Goal: Navigation & Orientation: Understand site structure

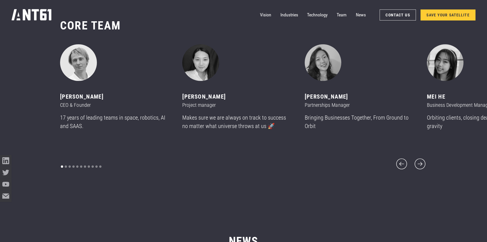
scroll to position [2915, 0]
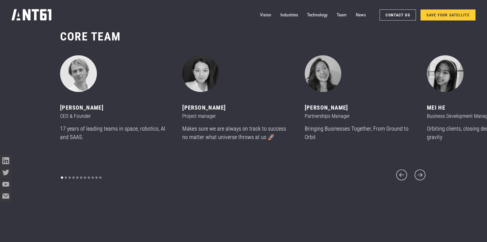
click at [418, 180] on div "CORE team ‍ [PERSON_NAME] CEO & Founder 17 years of leading teams in space, rob…" at bounding box center [243, 105] width 367 height 198
click at [422, 174] on icon "next slide" at bounding box center [420, 175] width 14 height 14
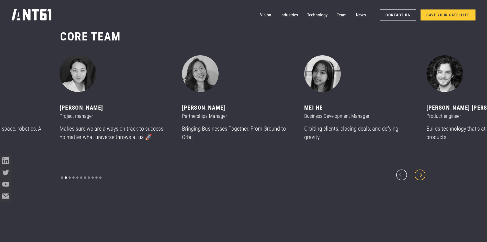
click at [421, 171] on icon "next slide" at bounding box center [420, 175] width 14 height 14
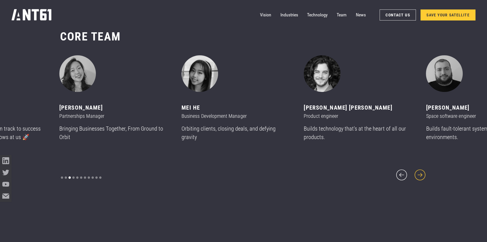
click at [421, 171] on icon "next slide" at bounding box center [420, 175] width 14 height 14
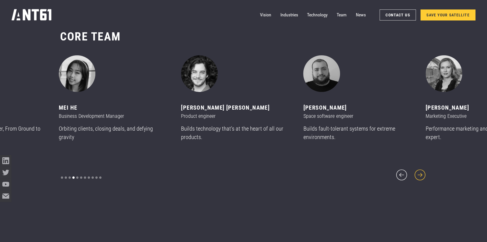
click at [421, 171] on icon "next slide" at bounding box center [420, 175] width 14 height 14
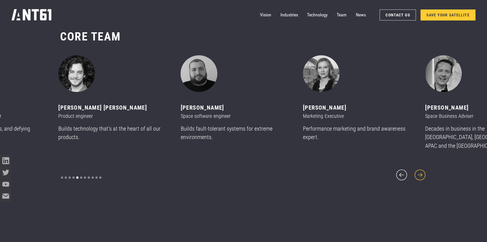
click at [421, 171] on icon "next slide" at bounding box center [420, 175] width 14 height 14
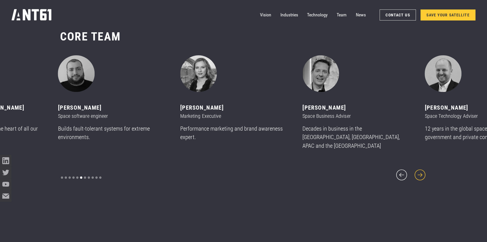
click at [421, 171] on icon "next slide" at bounding box center [420, 175] width 14 height 14
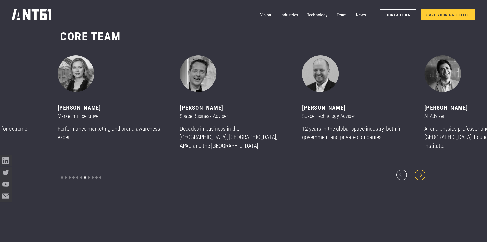
click at [421, 171] on icon "next slide" at bounding box center [420, 175] width 14 height 14
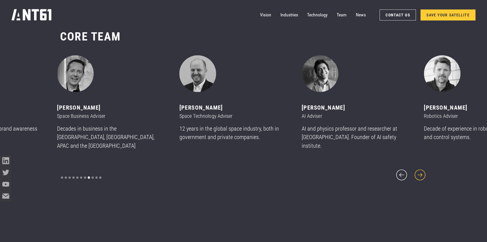
click at [421, 171] on icon "next slide" at bounding box center [420, 175] width 14 height 14
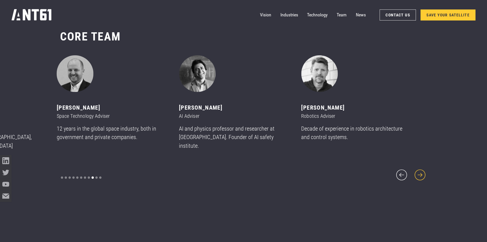
click at [421, 171] on icon "next slide" at bounding box center [420, 175] width 14 height 14
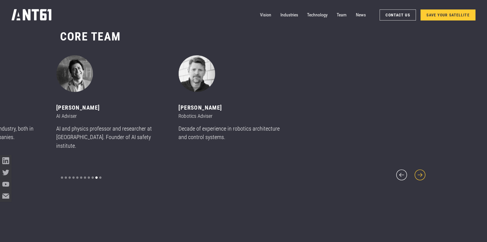
click at [421, 171] on icon "next slide" at bounding box center [420, 175] width 14 height 14
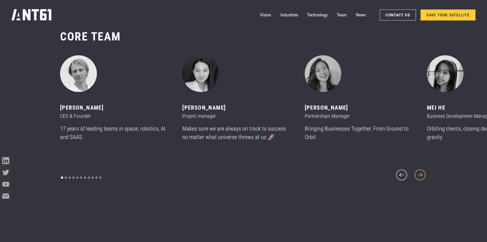
click at [421, 171] on icon "next slide" at bounding box center [420, 175] width 14 height 14
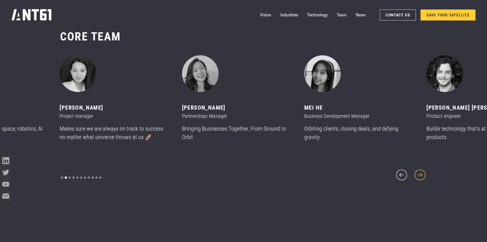
click at [421, 171] on icon "next slide" at bounding box center [420, 175] width 14 height 14
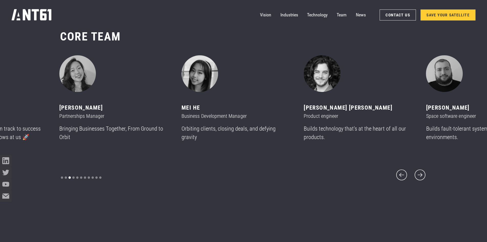
click at [275, 14] on nav "Vision Industries Industries Technology Team News Contact Us SAVE YOUR SATELLITE" at bounding box center [368, 15] width 216 height 12
click at [268, 14] on link "Vision" at bounding box center [265, 15] width 11 height 12
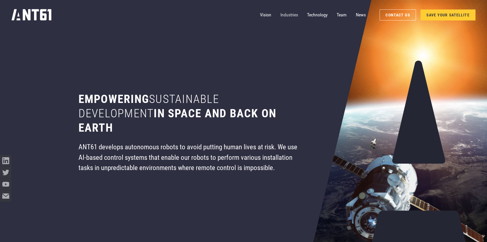
click at [287, 15] on link "Industries" at bounding box center [290, 15] width 18 height 12
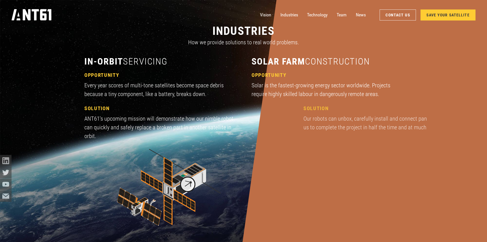
scroll to position [724, 0]
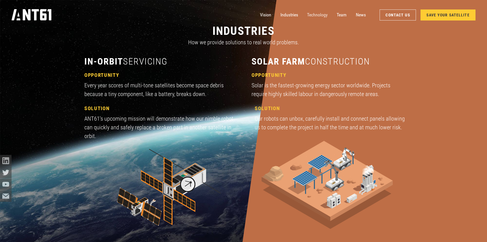
click at [319, 14] on link "Technology" at bounding box center [317, 15] width 20 height 12
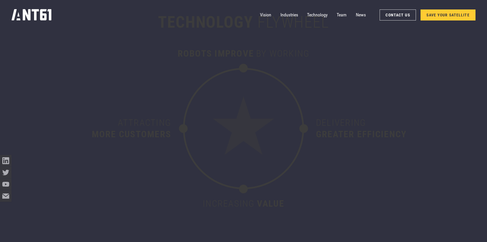
scroll to position [2719, 0]
